Goal: Task Accomplishment & Management: Use online tool/utility

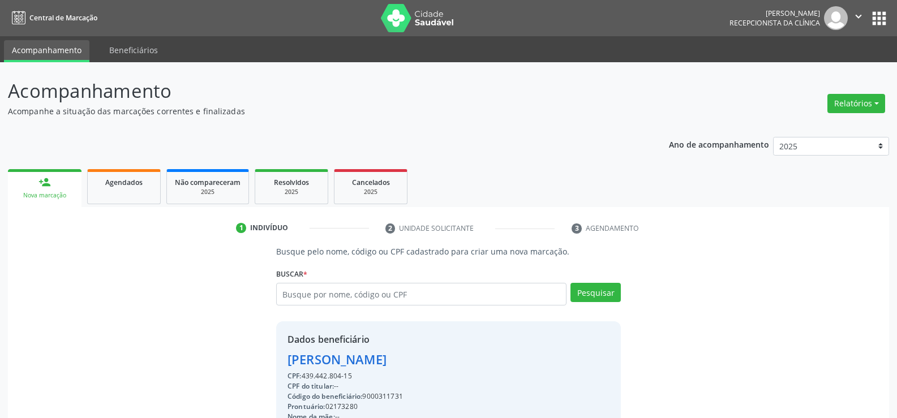
scroll to position [176, 0]
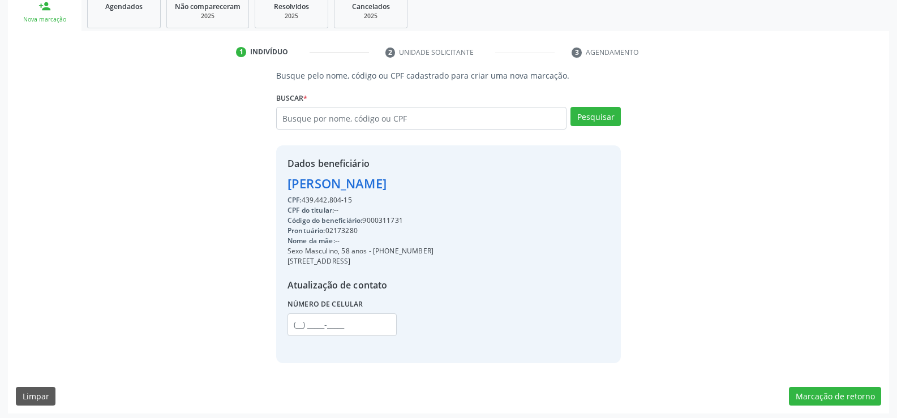
click at [417, 117] on input "text" at bounding box center [421, 118] width 290 height 23
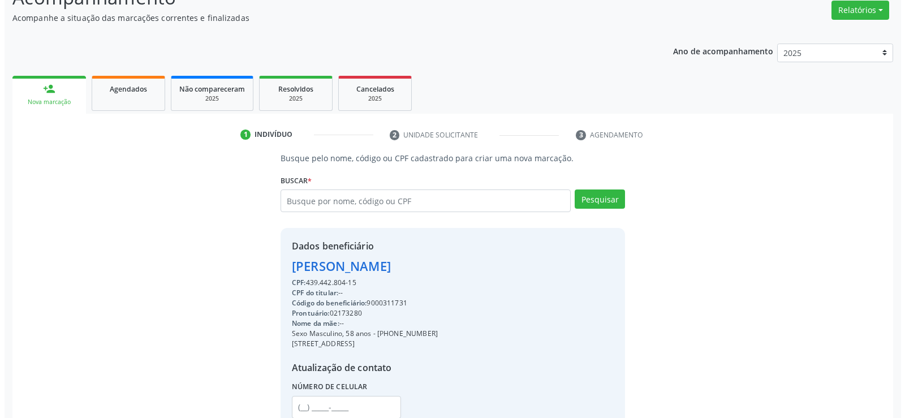
scroll to position [0, 0]
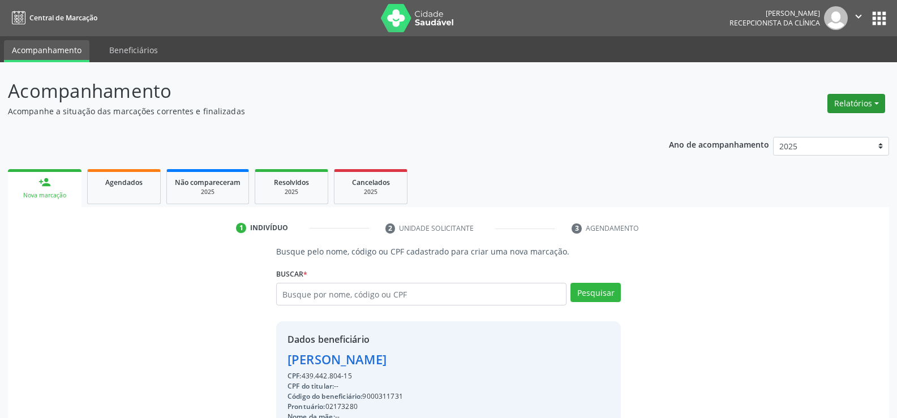
click at [881, 110] on button "Relatórios" at bounding box center [856, 103] width 58 height 19
click at [827, 128] on link "Agendamentos" at bounding box center [825, 128] width 122 height 16
select select "7"
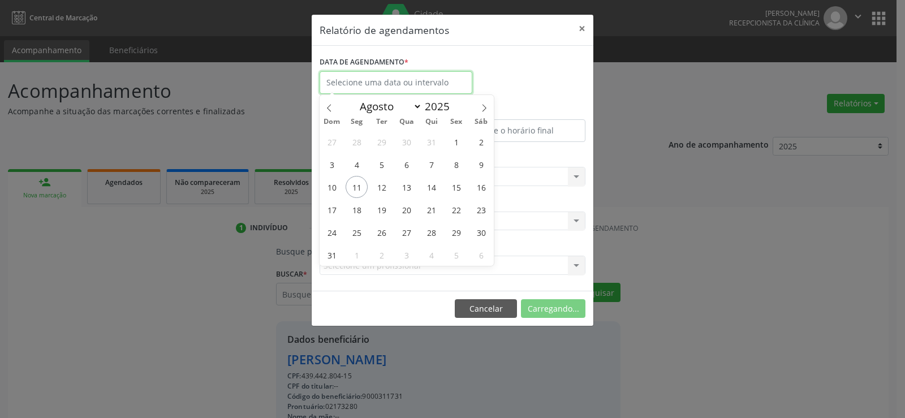
click at [411, 81] on input "text" at bounding box center [396, 82] width 153 height 23
click at [360, 186] on span "11" at bounding box center [357, 187] width 22 height 22
type input "[DATE]"
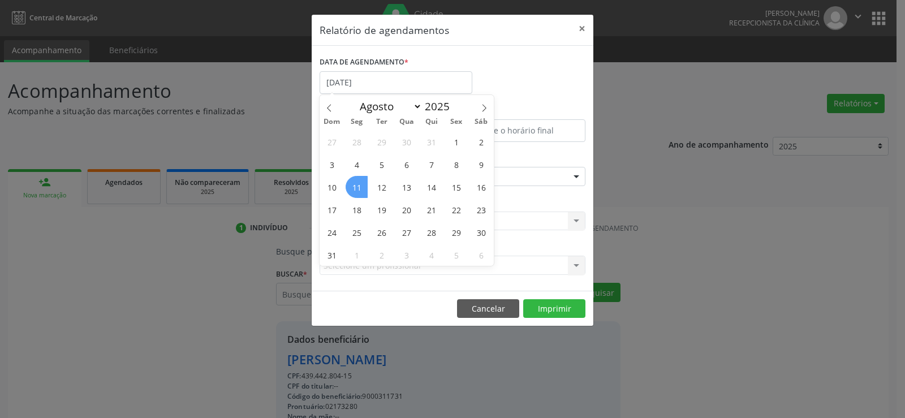
click at [360, 186] on span "11" at bounding box center [357, 187] width 22 height 22
click at [360, 186] on div "Seleciona uma especialidade Todas as especialidades Alergologia Angiologia Arri…" at bounding box center [453, 176] width 266 height 19
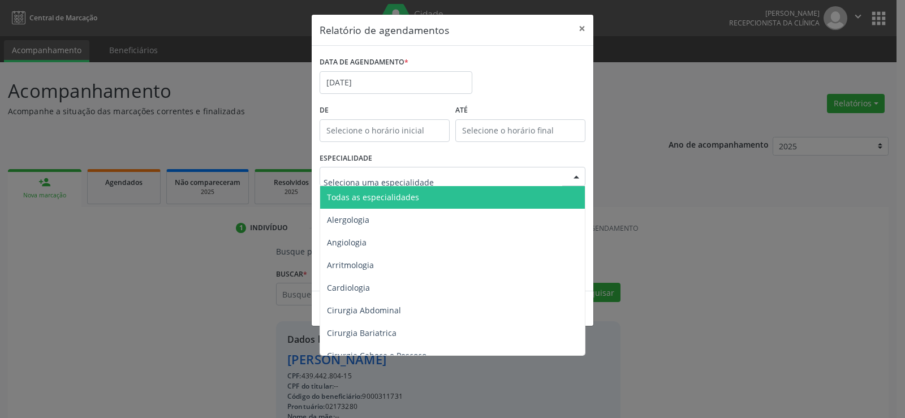
click at [426, 199] on span "Todas as especialidades" at bounding box center [453, 197] width 266 height 23
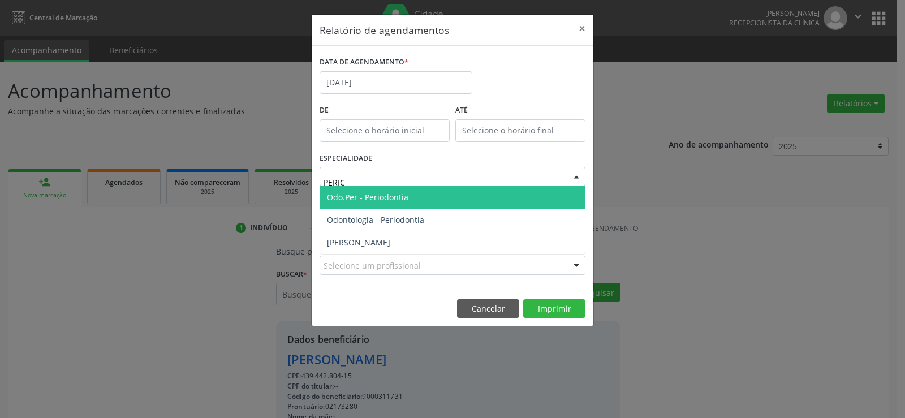
type input "PERICI"
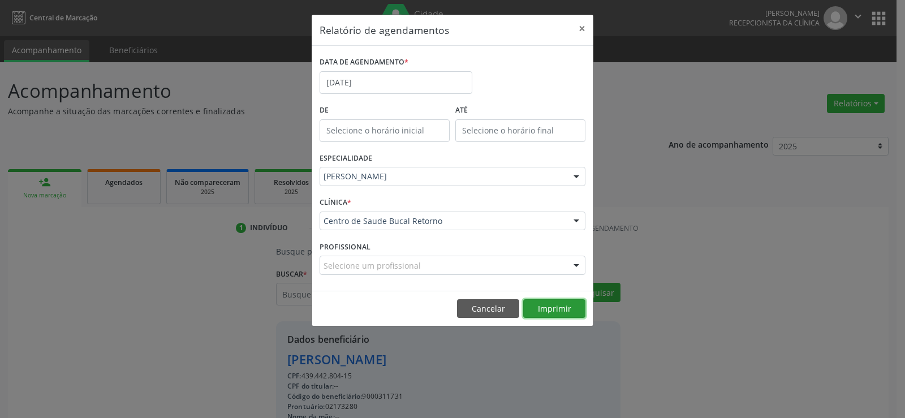
click at [550, 318] on button "Imprimir" at bounding box center [554, 308] width 62 height 19
